Goal: Information Seeking & Learning: Learn about a topic

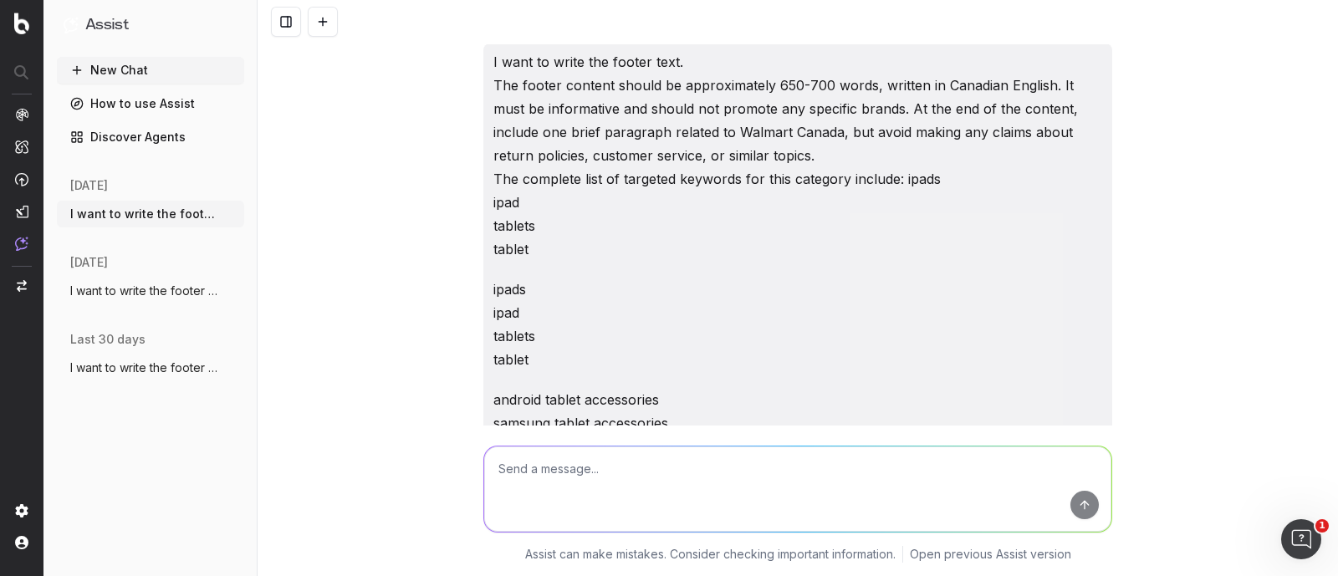
scroll to position [33864, 0]
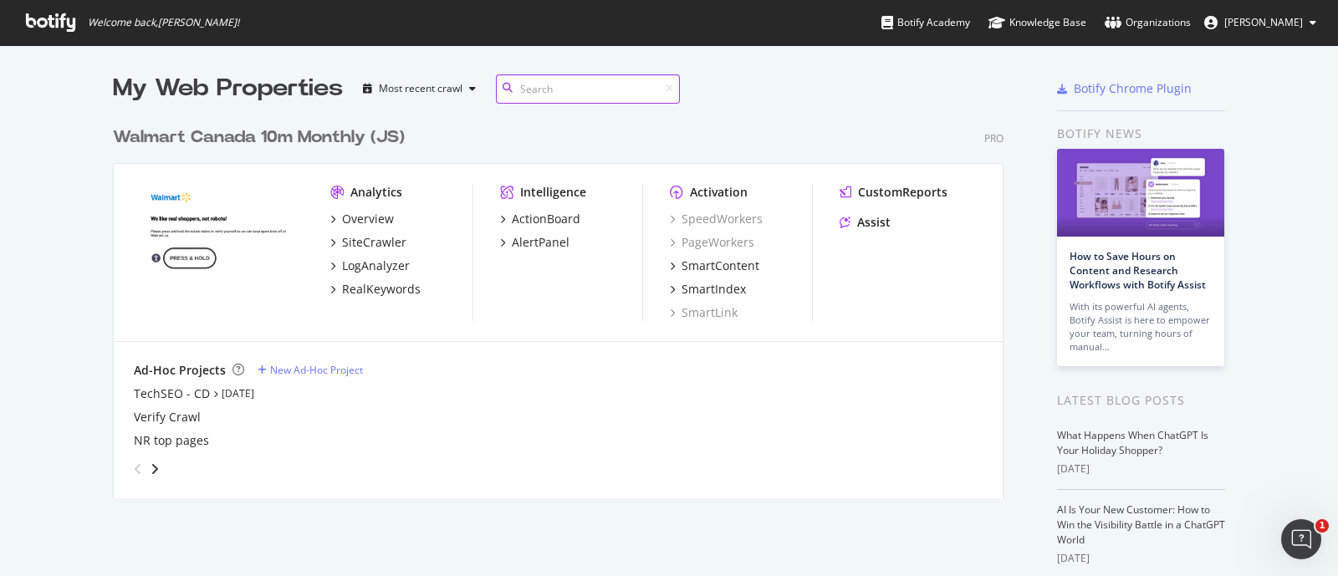
scroll to position [376, 887]
click at [358, 236] on div "SiteCrawler" at bounding box center [374, 242] width 64 height 17
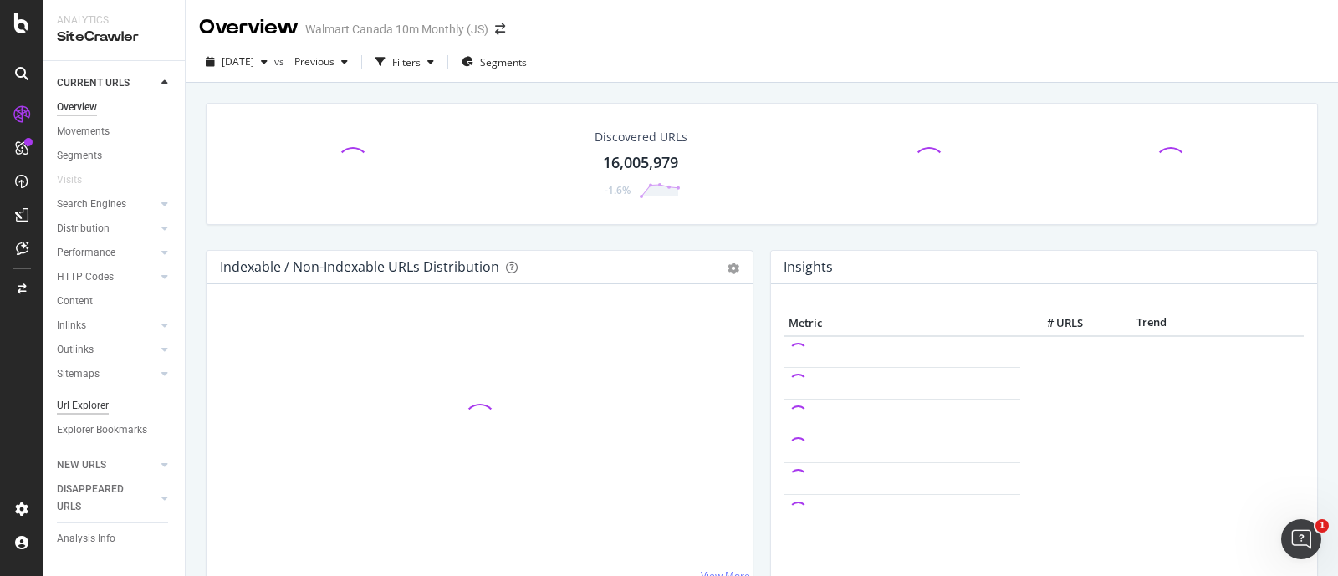
click at [96, 402] on div "Url Explorer" at bounding box center [83, 406] width 52 height 18
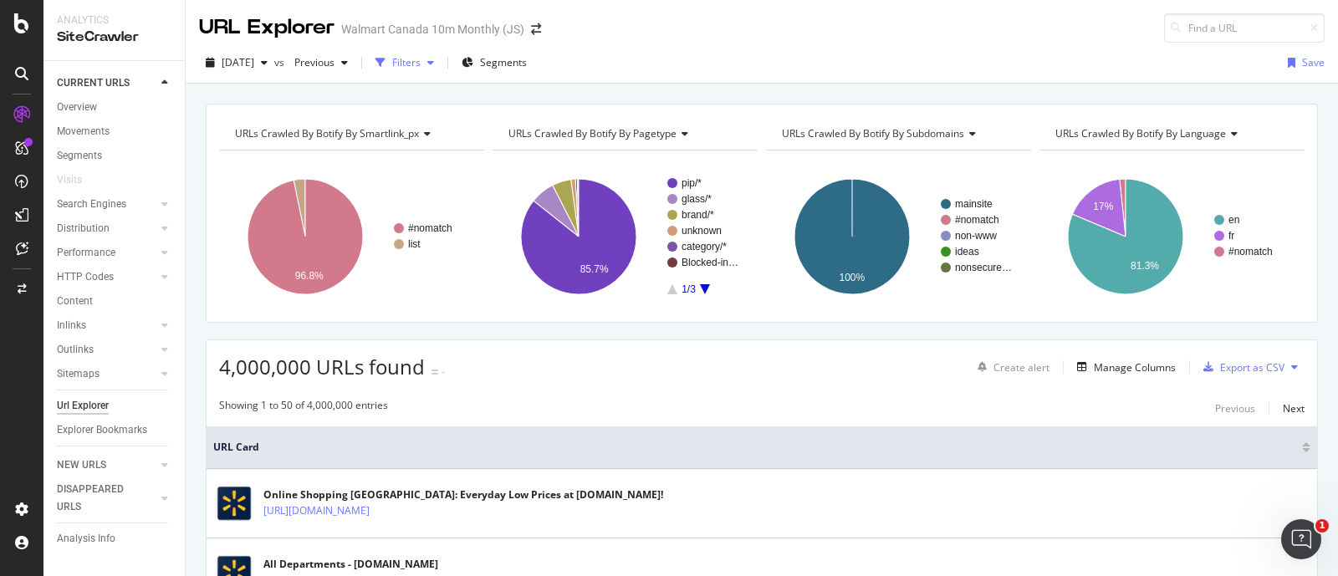
click at [421, 60] on div "Filters" at bounding box center [406, 62] width 28 height 14
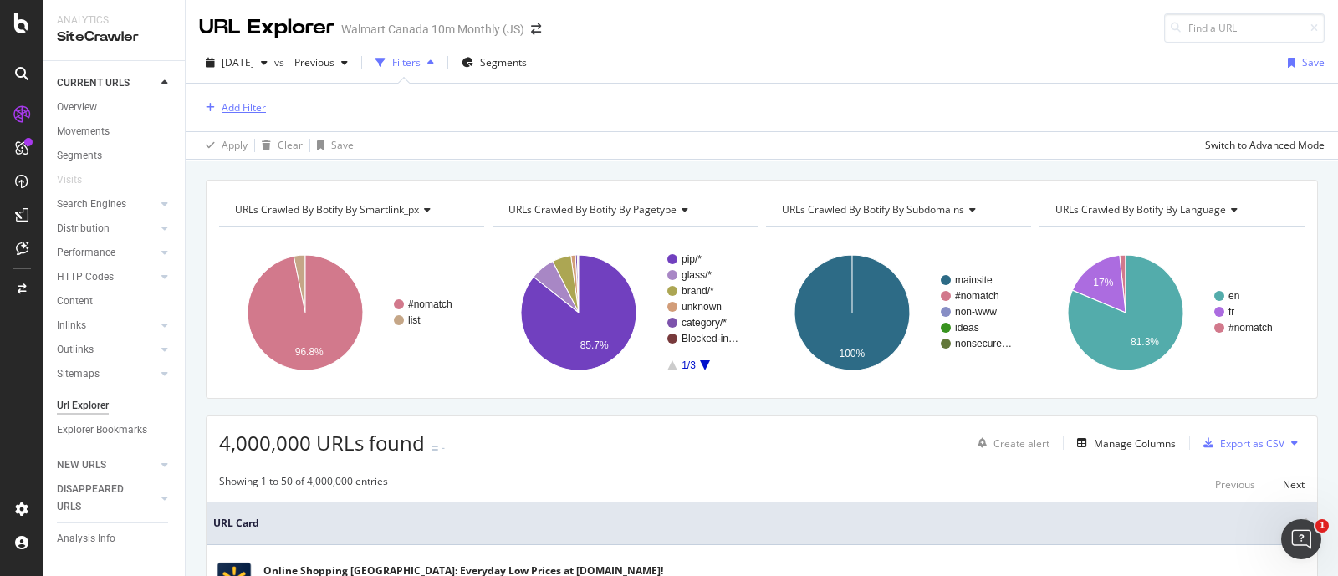
click at [224, 107] on div "Add Filter" at bounding box center [244, 107] width 44 height 14
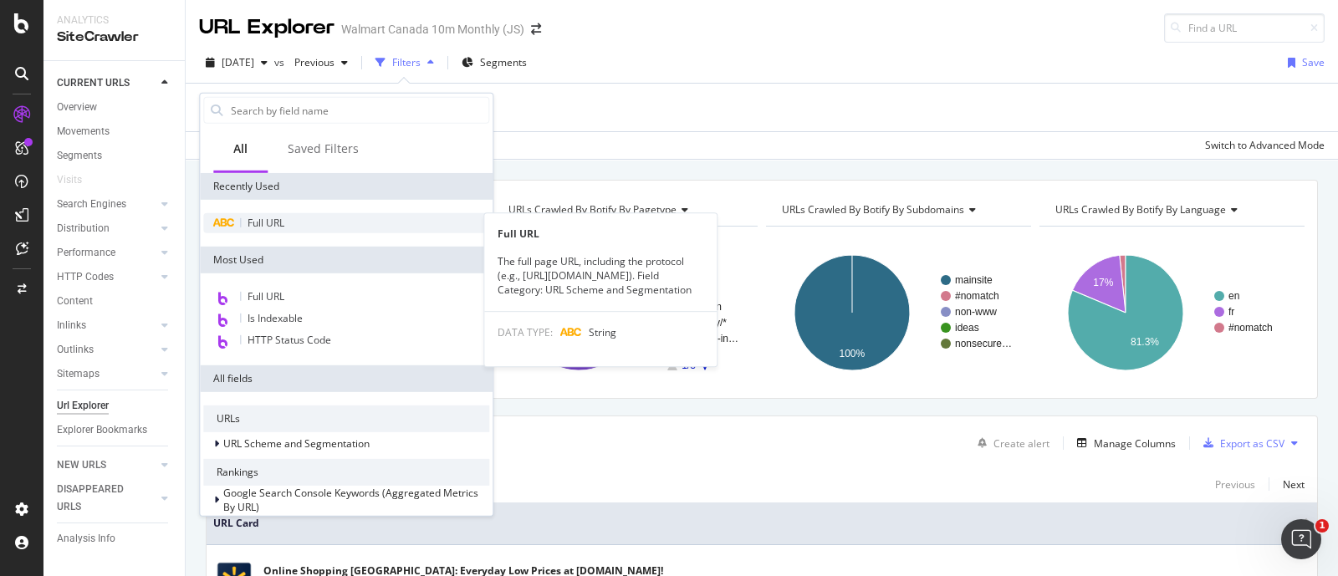
click at [265, 225] on span "Full URL" at bounding box center [266, 223] width 37 height 14
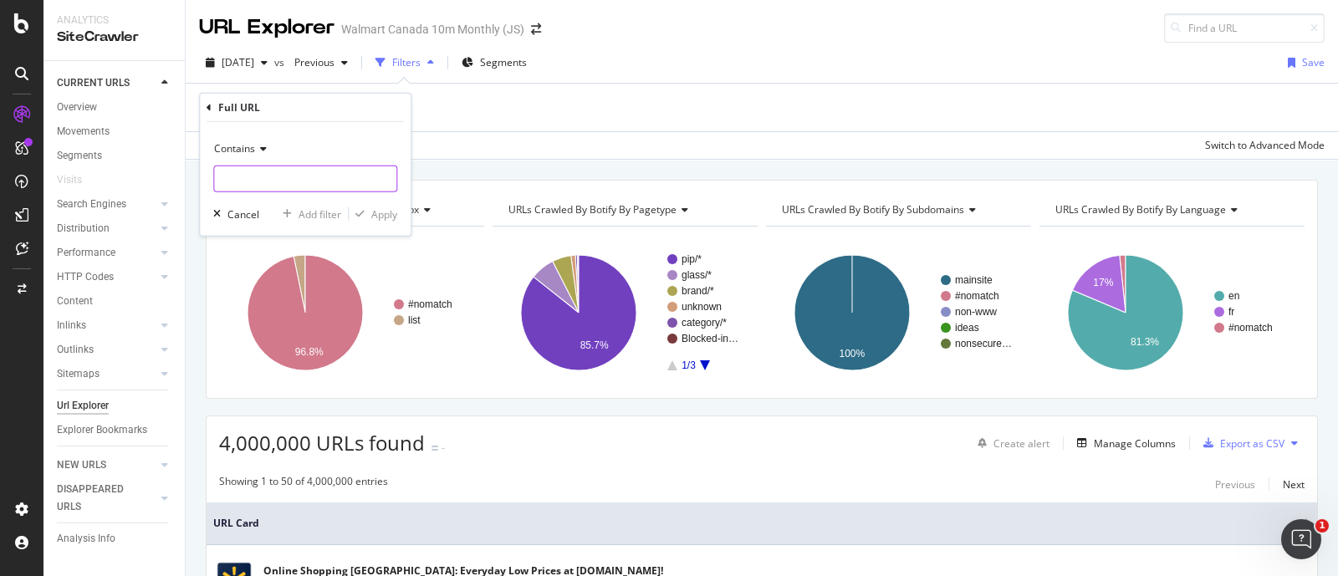
click at [263, 176] on input "text" at bounding box center [305, 179] width 182 height 27
paste input "https://www.walmart.ca/en/cp/electronics/laptops-computers-accessories/laptops/…"
type input "https://www.walmart.ca/en/cp/electronics/laptops-computers-accessories/laptops/…"
click at [385, 212] on div "Apply" at bounding box center [384, 214] width 26 height 14
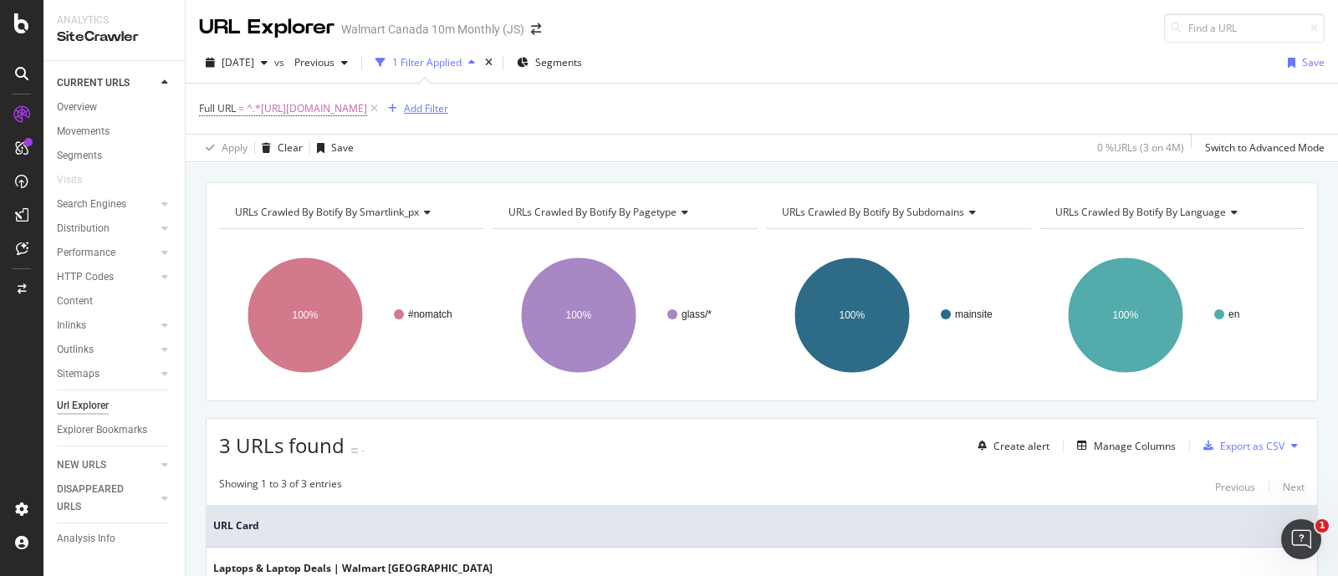
click at [448, 105] on div "Add Filter" at bounding box center [426, 108] width 44 height 14
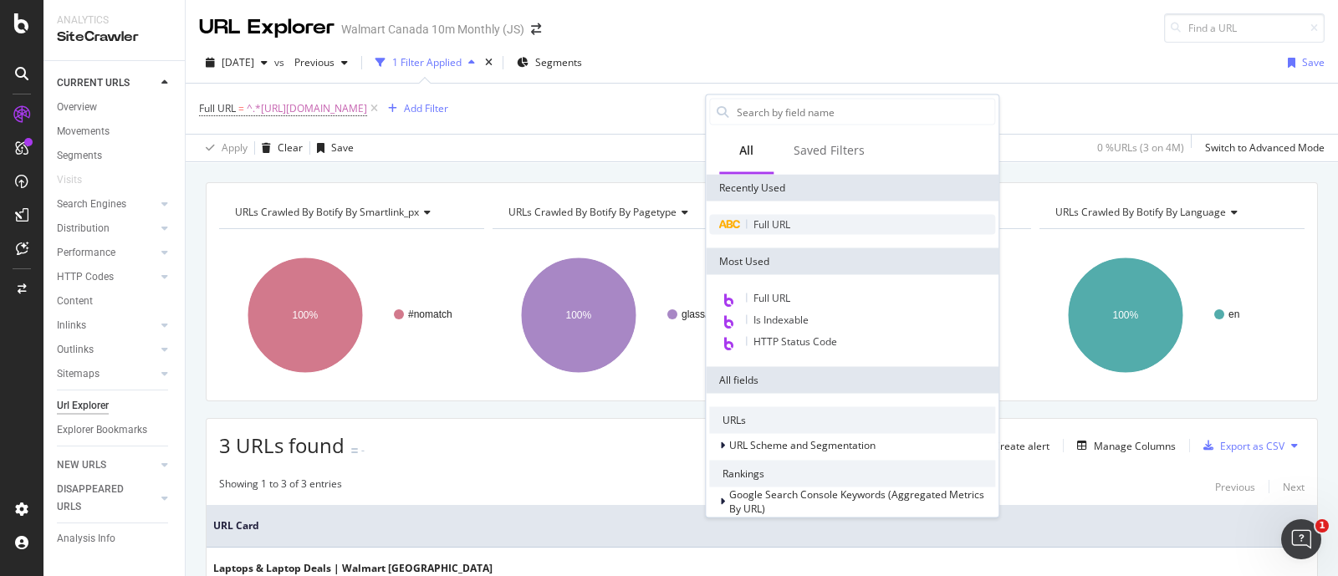
click at [769, 228] on span "Full URL" at bounding box center [771, 224] width 37 height 14
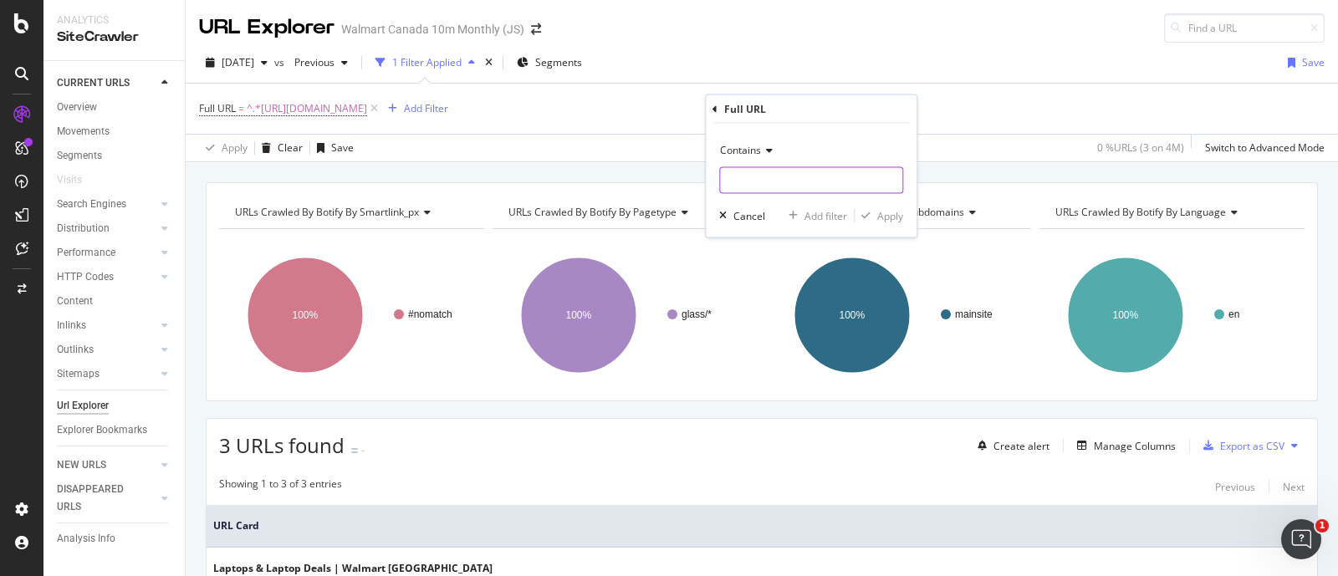
click at [778, 180] on input "text" at bounding box center [811, 180] width 182 height 27
paste input "https://www.walmart.ca/en/browse/electronics/laptops-computers-accessories/lapt…"
type input "https://www.walmart.ca/en/browse/electronics/laptops-computers-accessories/lapt…"
click at [874, 212] on div "button" at bounding box center [866, 216] width 23 height 10
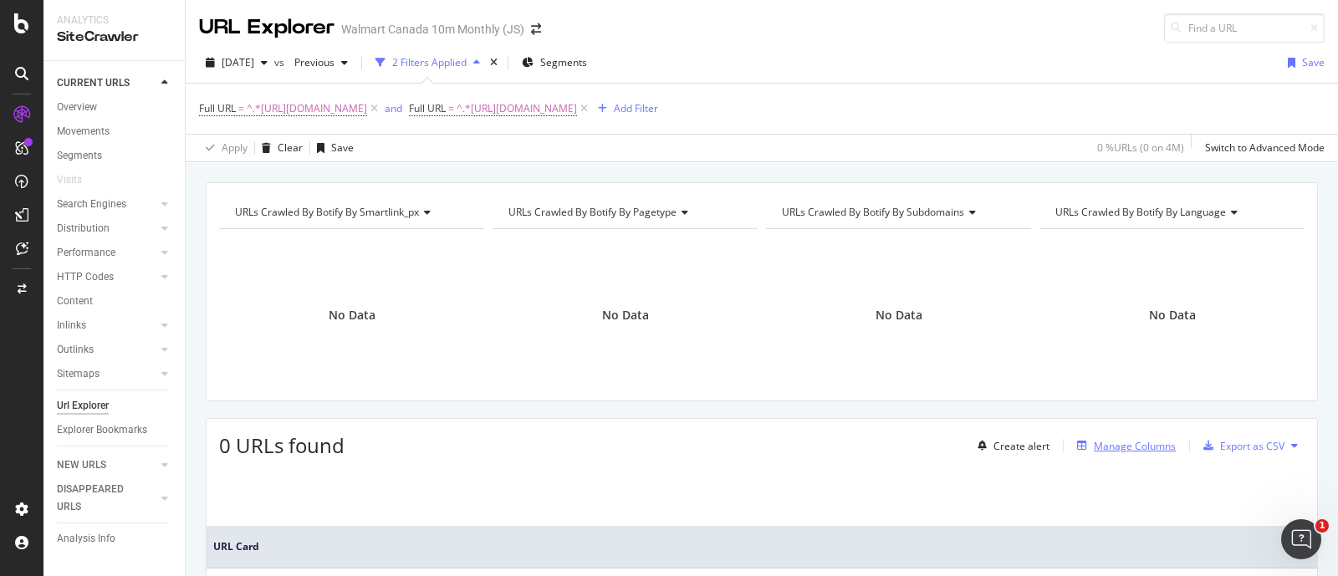
click at [1108, 453] on div "Manage Columns" at bounding box center [1135, 446] width 82 height 14
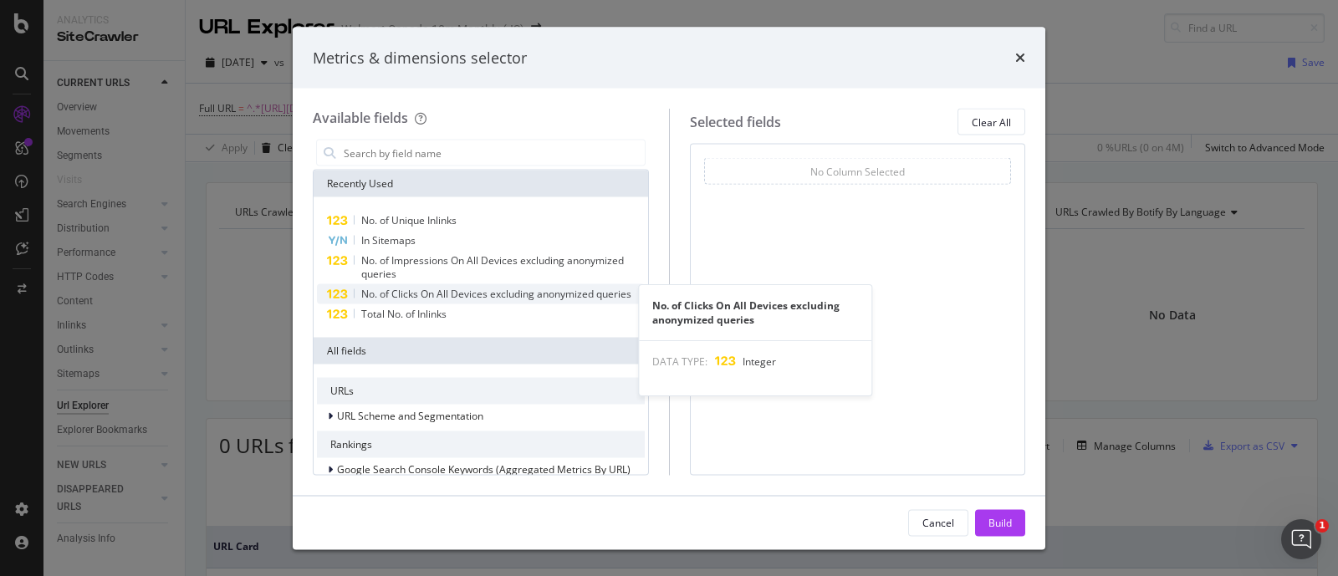
click at [420, 294] on span "No. of Clicks On All Devices excluding anonymized queries" at bounding box center [496, 294] width 270 height 14
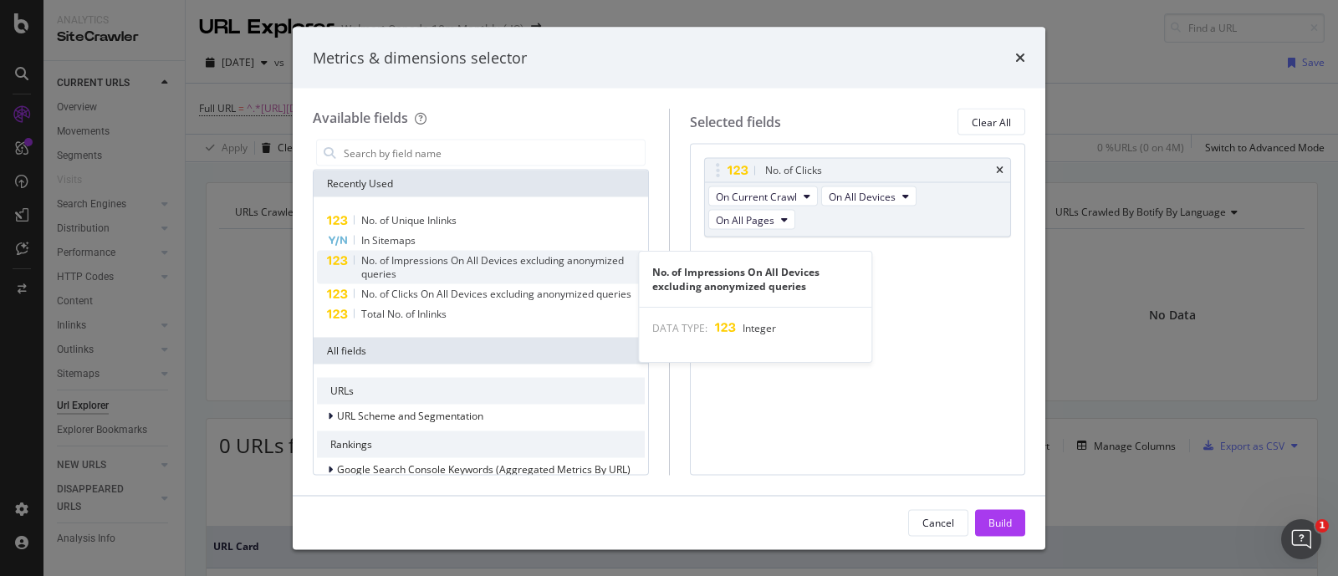
click at [434, 266] on span "No. of Impressions On All Devices excluding anonymized queries" at bounding box center [492, 267] width 263 height 28
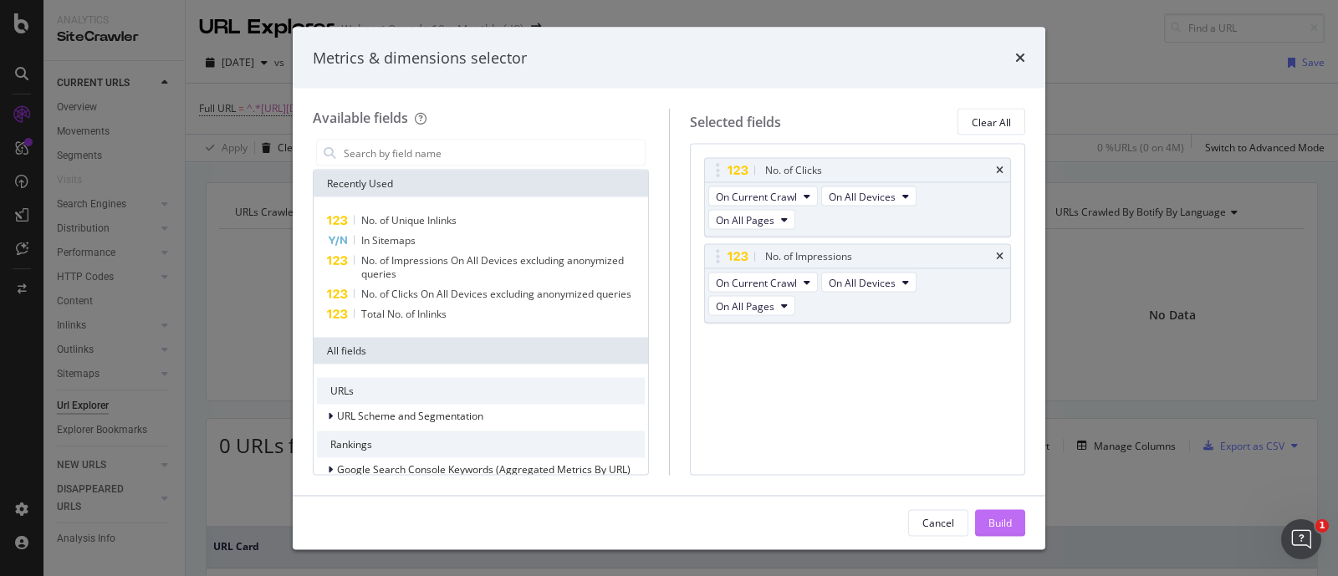
click at [983, 512] on button "Build" at bounding box center [1000, 522] width 50 height 27
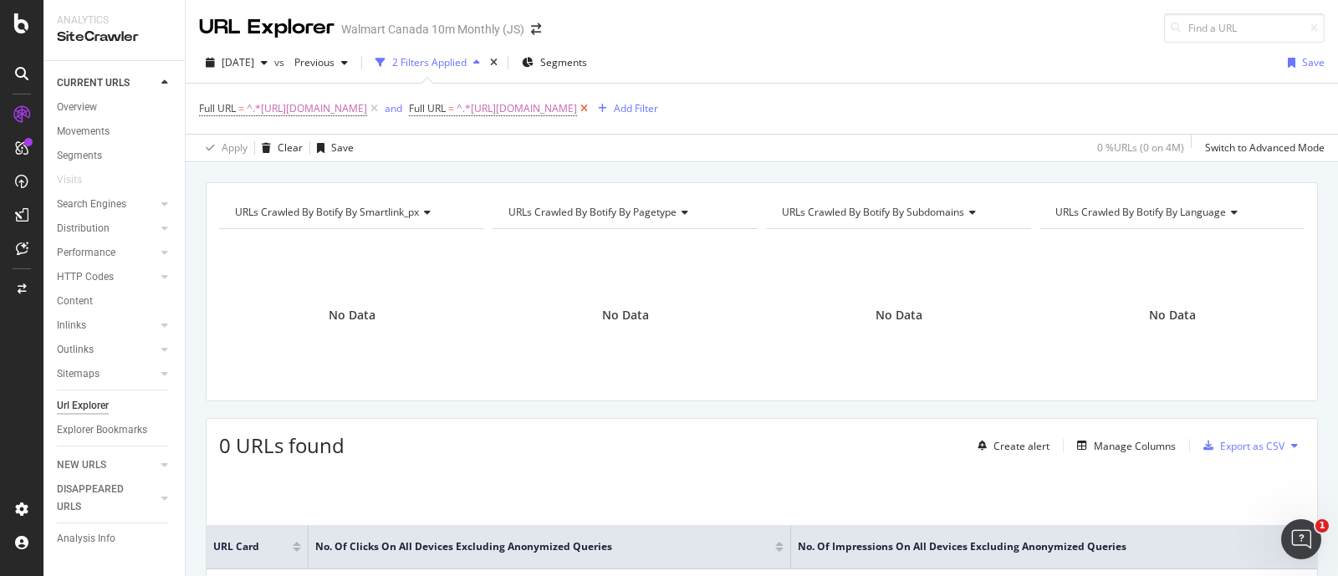
click at [591, 117] on icon at bounding box center [584, 108] width 14 height 17
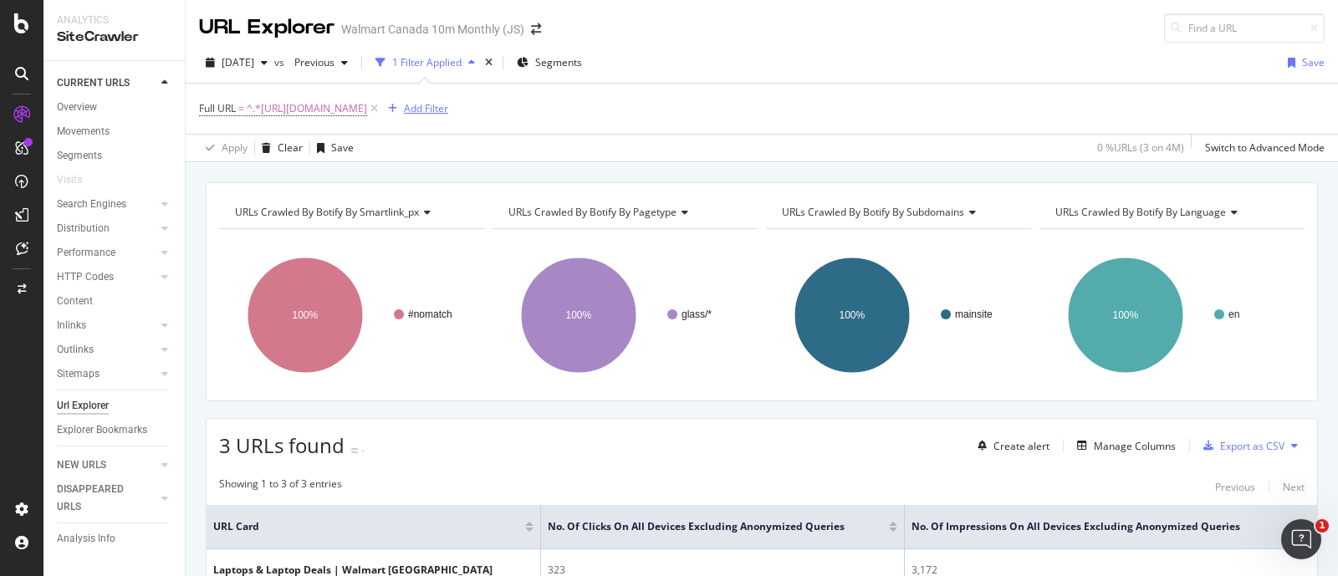
click at [448, 105] on div "Add Filter" at bounding box center [426, 108] width 44 height 14
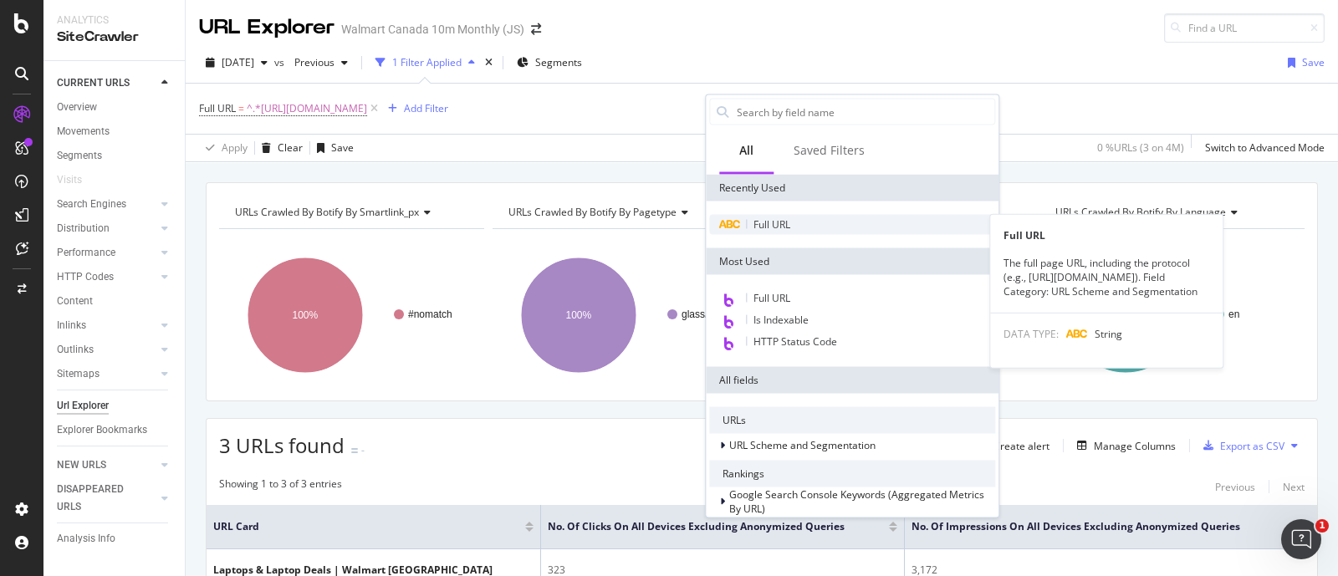
click at [786, 222] on span "Full URL" at bounding box center [771, 224] width 37 height 14
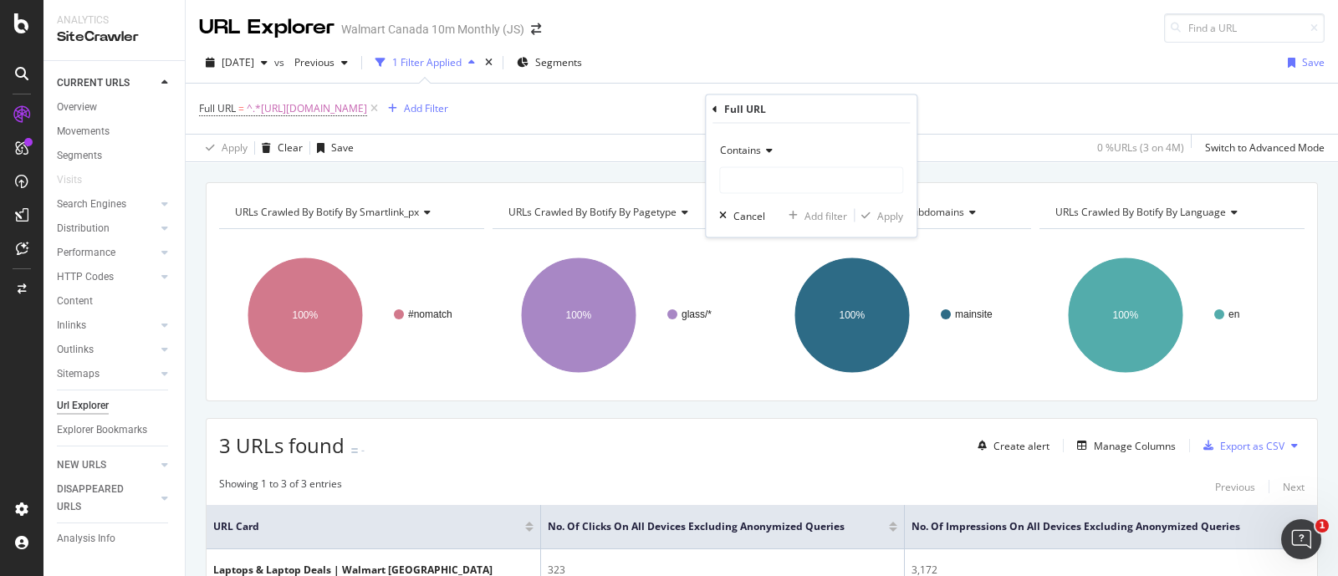
drag, startPoint x: 758, startPoint y: 148, endPoint x: 761, endPoint y: 157, distance: 9.8
click at [758, 147] on span "Contains" at bounding box center [740, 150] width 41 height 14
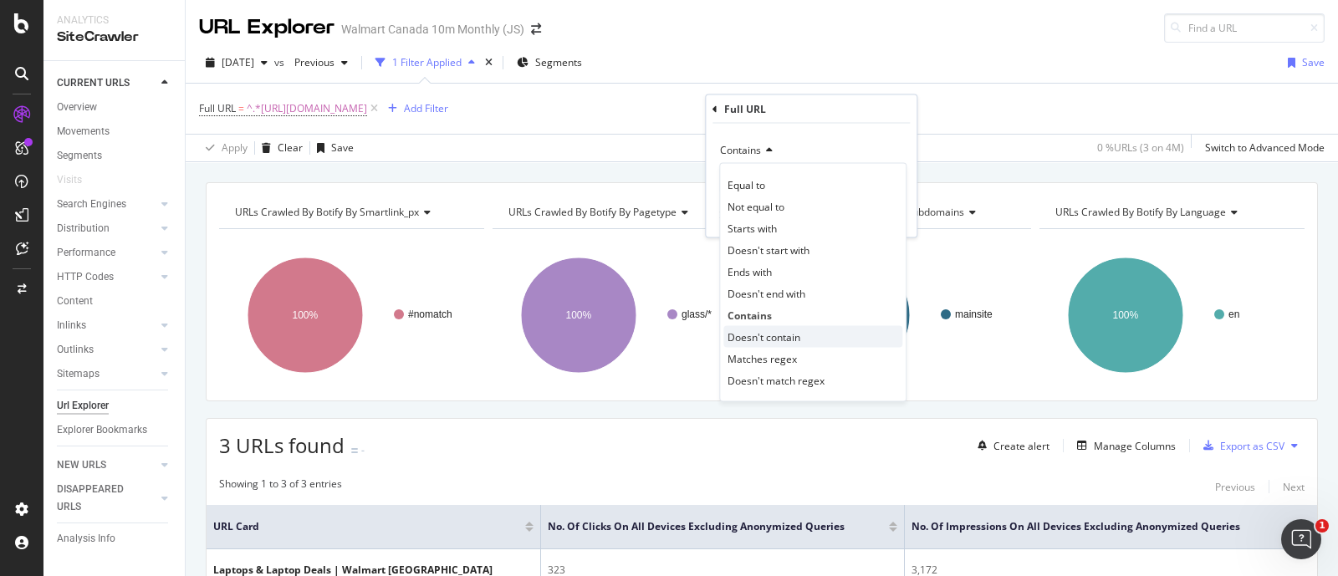
click at [773, 335] on span "Doesn't contain" at bounding box center [763, 336] width 73 height 14
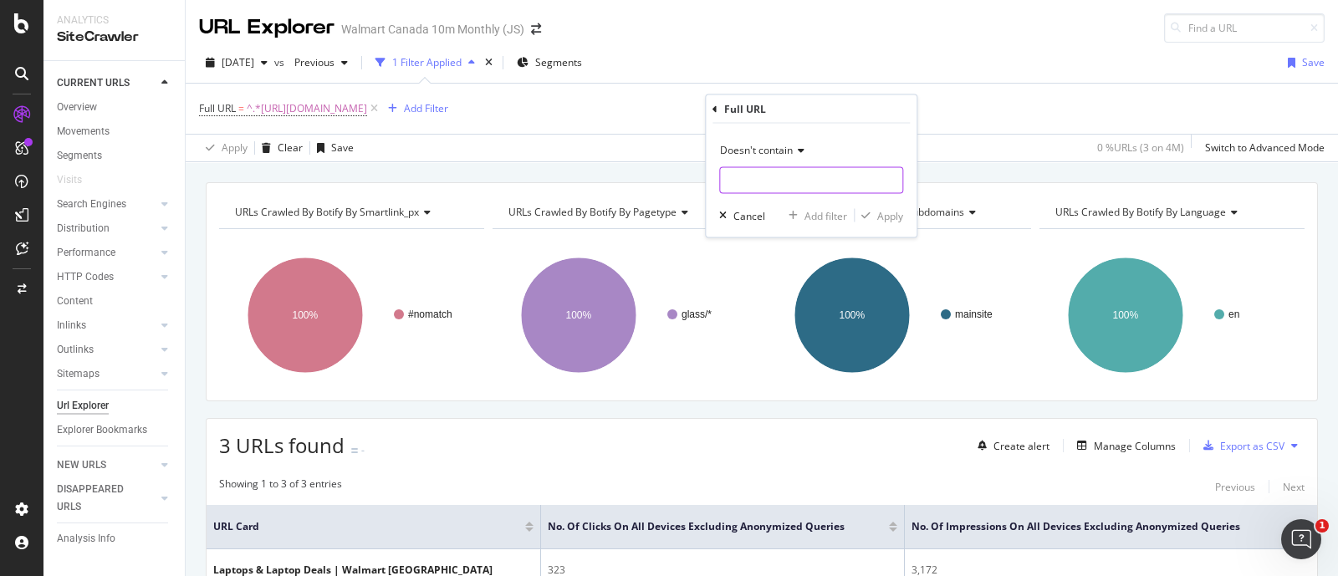
click at [763, 171] on input "text" at bounding box center [811, 180] width 182 height 27
type input "?"
click at [883, 209] on div "Apply" at bounding box center [890, 215] width 26 height 14
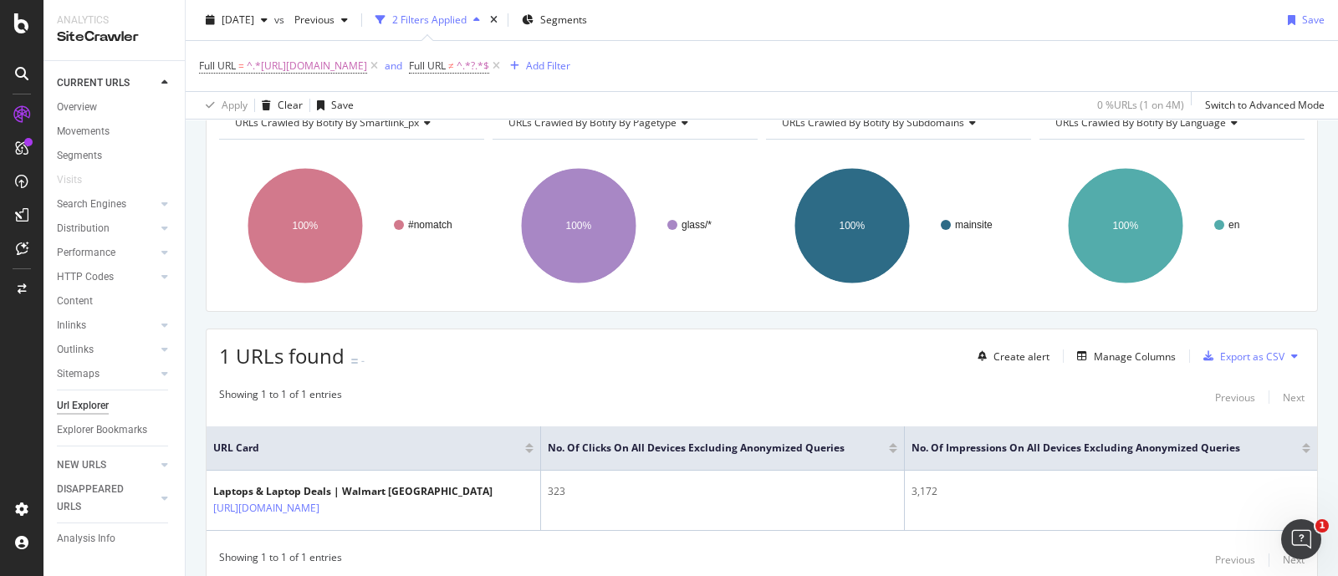
scroll to position [151, 0]
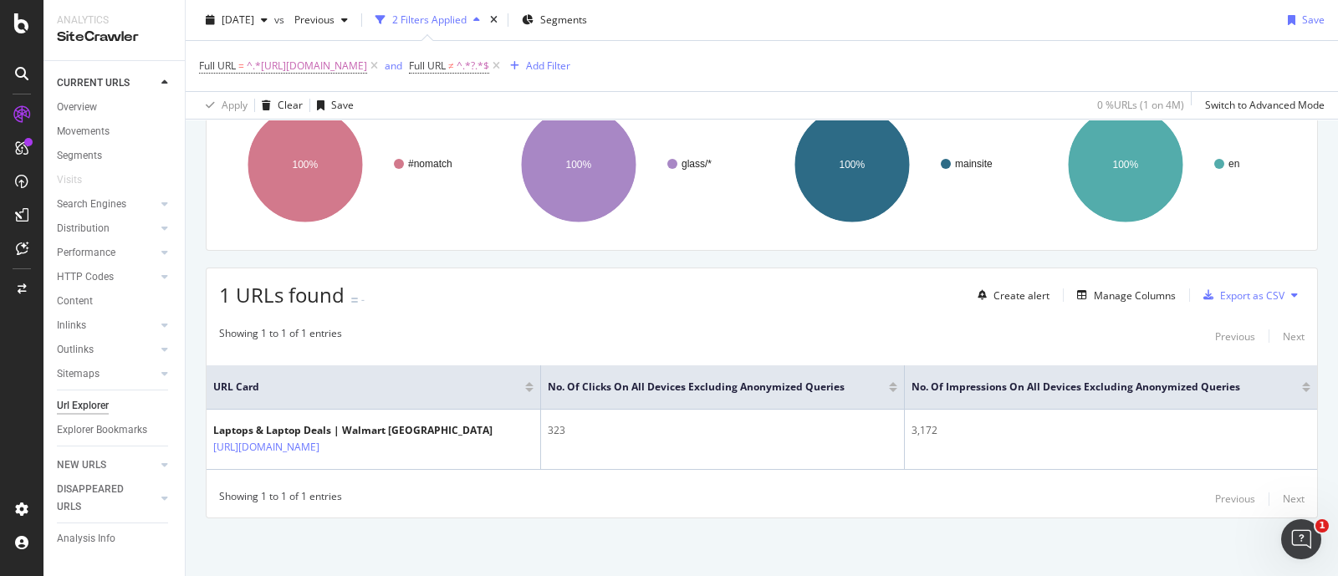
click at [198, 282] on div "URLs Crawled By Botify By smartlink_px Chart (by Value) Table Expand Export as …" at bounding box center [762, 304] width 1152 height 545
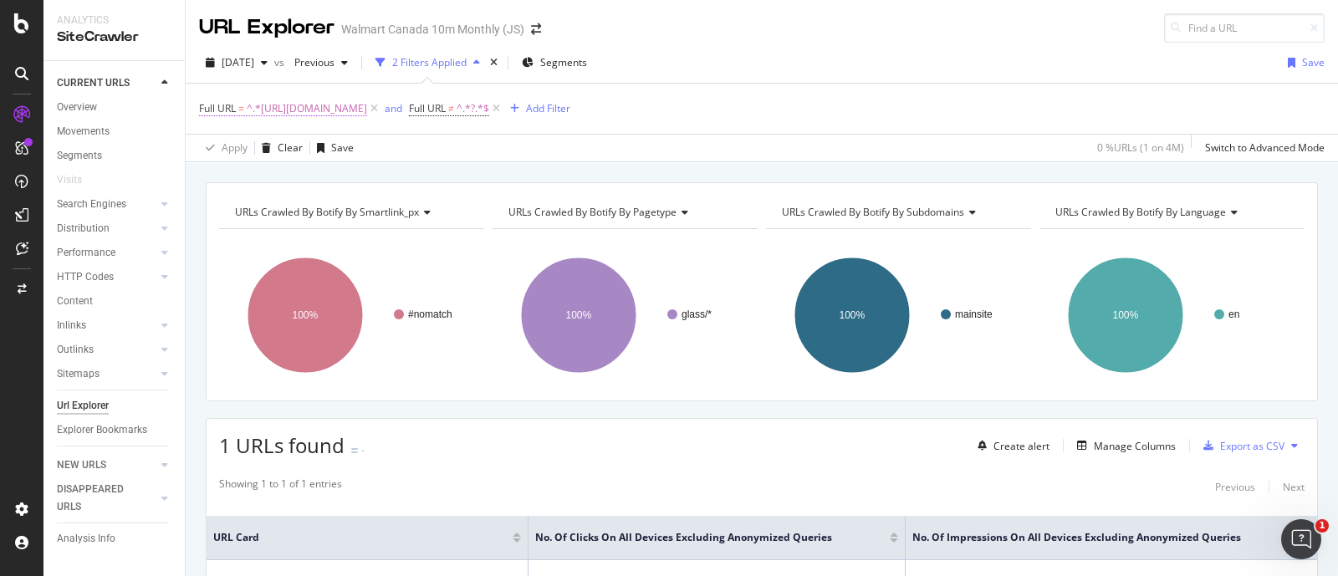
click at [365, 114] on span "^.*https://www.walmart.ca/en/cp/electronics/laptops-computers-accessories/lapto…" at bounding box center [307, 108] width 120 height 23
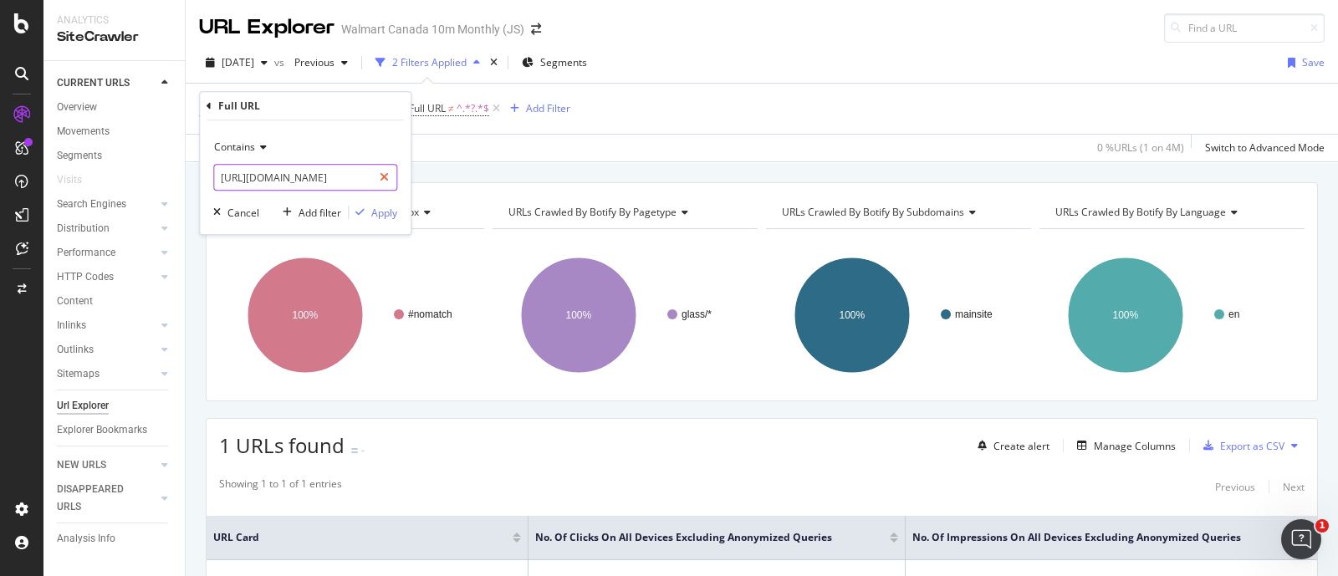
click at [384, 181] on icon at bounding box center [384, 177] width 9 height 12
click at [355, 181] on input "text" at bounding box center [305, 177] width 182 height 27
paste input "https://www.walmart.ca/en/browse/electronics/laptops-computers-accessories/lapt…"
type input "https://www.walmart.ca/en/browse/electronics/laptops-computers-accessories/lapt…"
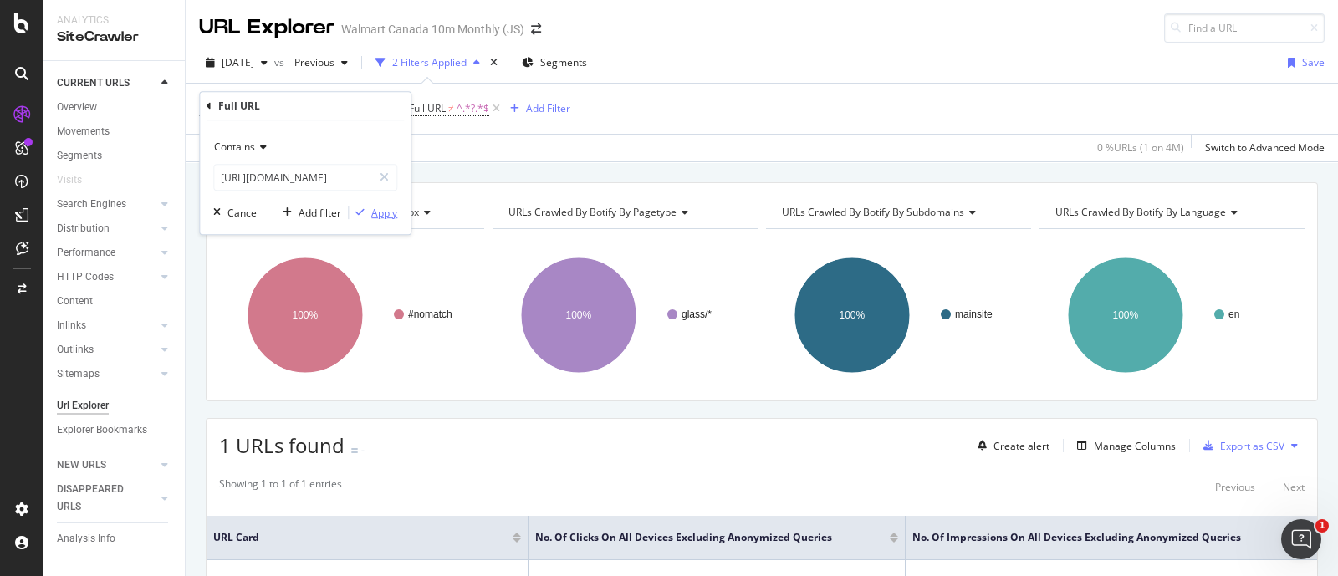
scroll to position [0, 0]
click at [380, 214] on div "Apply" at bounding box center [384, 213] width 26 height 14
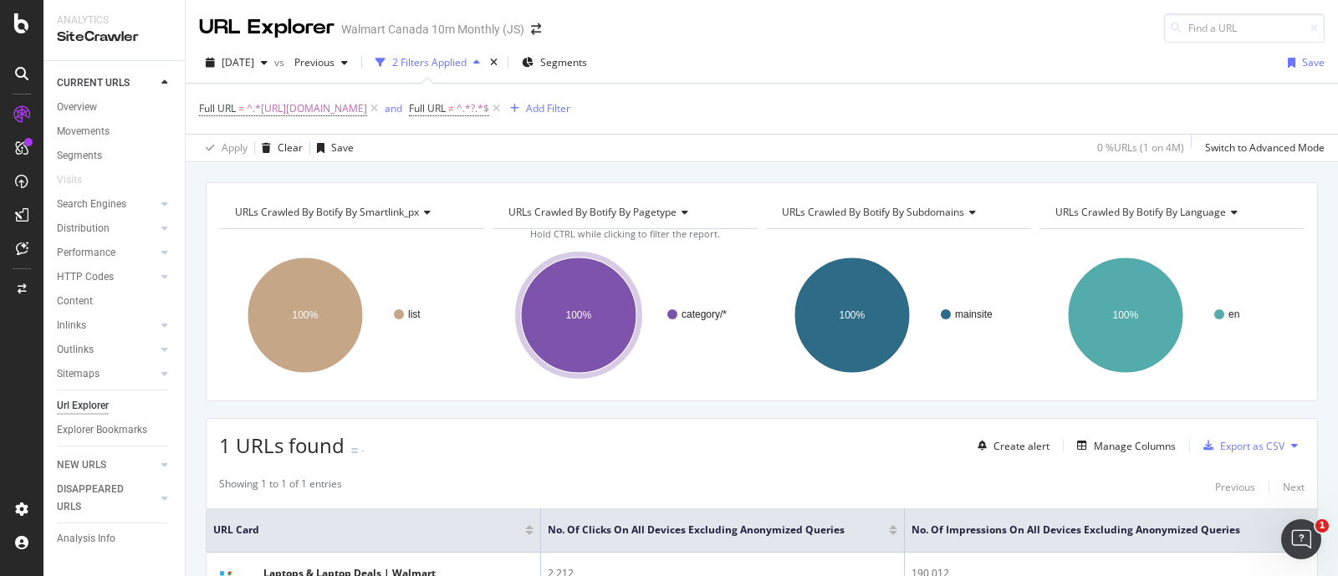
click at [195, 411] on div "URLs Crawled By Botify By smartlink_px Chart (by Value) Table Expand Export as …" at bounding box center [762, 454] width 1152 height 545
click at [191, 401] on div "URLs Crawled By Botify By smartlink_px Chart (by Value) Table Expand Export as …" at bounding box center [762, 454] width 1152 height 545
click at [193, 399] on div "URLs Crawled By Botify By smartlink_px Chart (by Value) Table Expand Export as …" at bounding box center [762, 454] width 1152 height 545
click at [186, 411] on div "URLs Crawled By Botify By smartlink_px Chart (by Value) Table Expand Export as …" at bounding box center [762, 454] width 1152 height 545
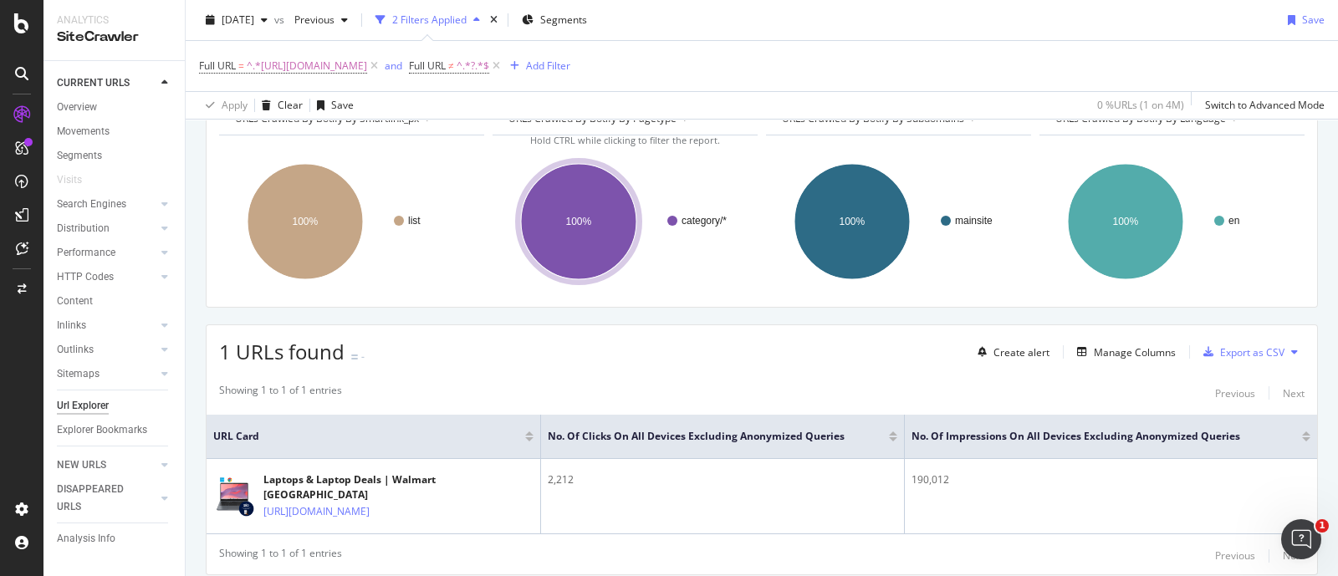
scroll to position [161, 0]
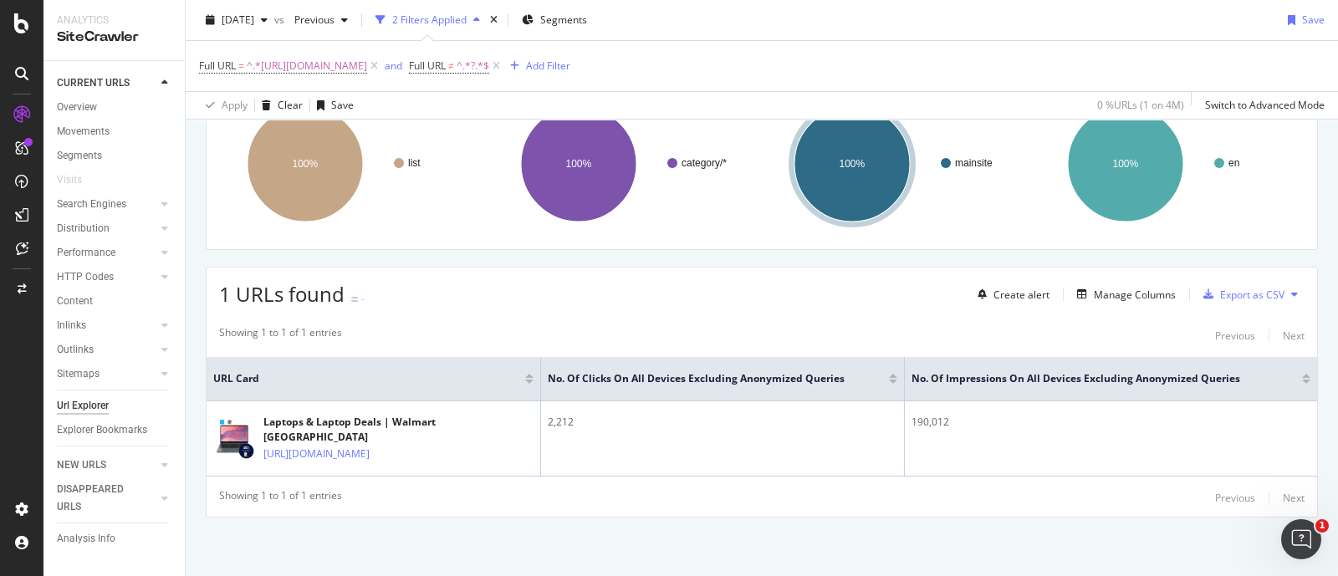
click at [1039, 13] on div "2025 Aug. 29th vs Previous 2 Filters Applied Segments Save" at bounding box center [762, 23] width 1152 height 33
click at [1089, 40] on div "Full URL = ^.*https://www.walmart.ca/en/browse/electronics/laptops-computers-ac…" at bounding box center [762, 79] width 1152 height 79
click at [1066, 41] on div "Full URL = ^.*https://www.walmart.ca/en/browse/electronics/laptops-computers-ac…" at bounding box center [761, 66] width 1125 height 50
click at [1064, 14] on div "2025 Aug. 29th vs Previous 2 Filters Applied Segments Save" at bounding box center [762, 23] width 1152 height 33
click at [1052, 43] on div "Full URL = ^.*https://www.walmart.ca/en/browse/electronics/laptops-computers-ac…" at bounding box center [761, 66] width 1125 height 50
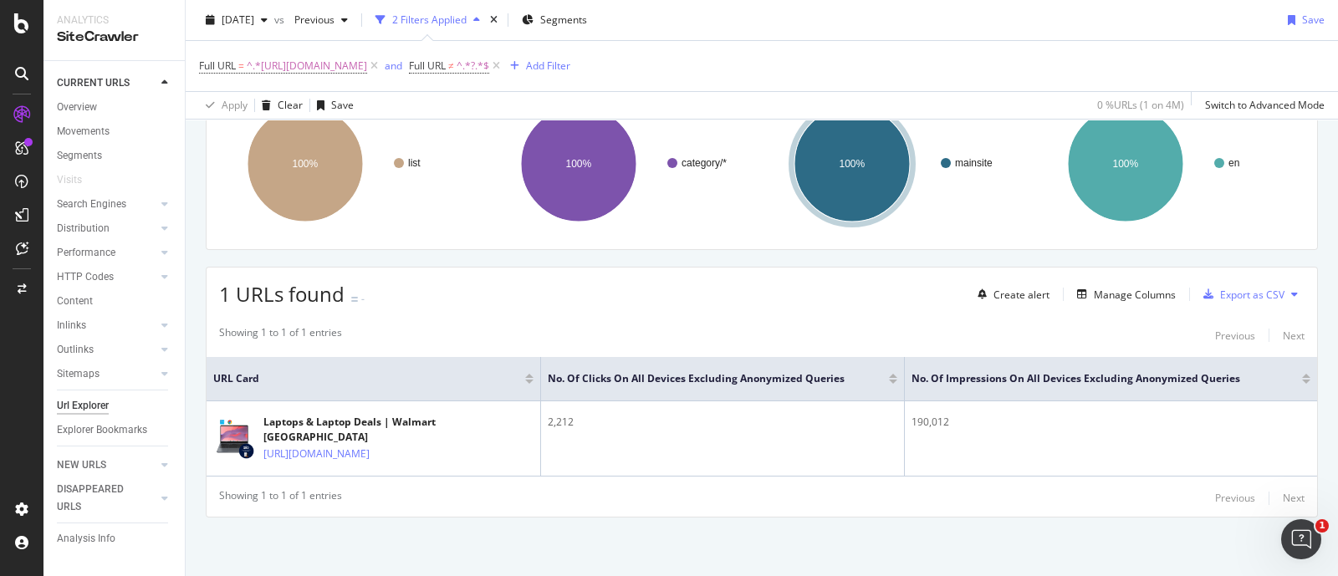
click at [1126, 10] on div "2025 Aug. 29th vs Previous 2 Filters Applied Segments Save" at bounding box center [762, 23] width 1152 height 33
click at [1049, 1] on div "2025 Aug. 29th vs Previous 2 Filters Applied Segments Save Full URL = ^.*https:…" at bounding box center [762, 60] width 1152 height 120
